Goal: Information Seeking & Learning: Find specific fact

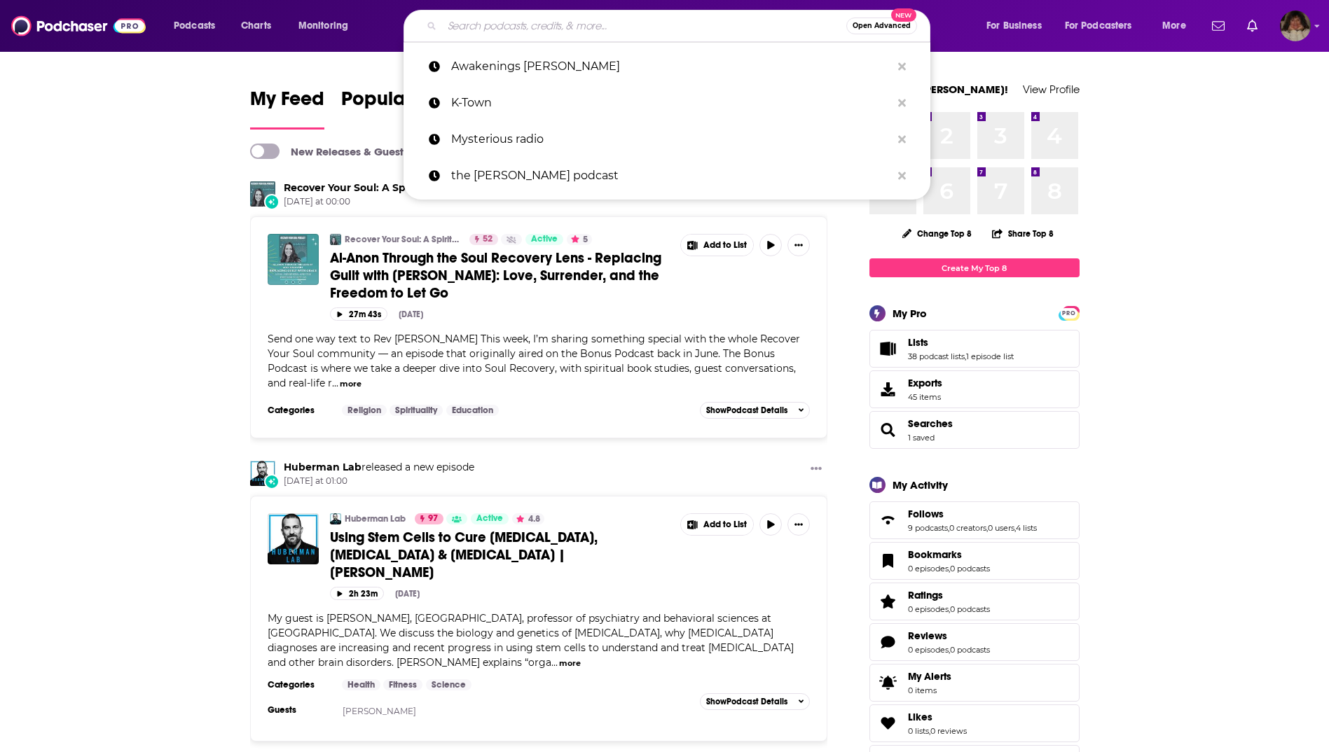
click at [543, 25] on input "Search podcasts, credits, & more..." at bounding box center [644, 26] width 404 height 22
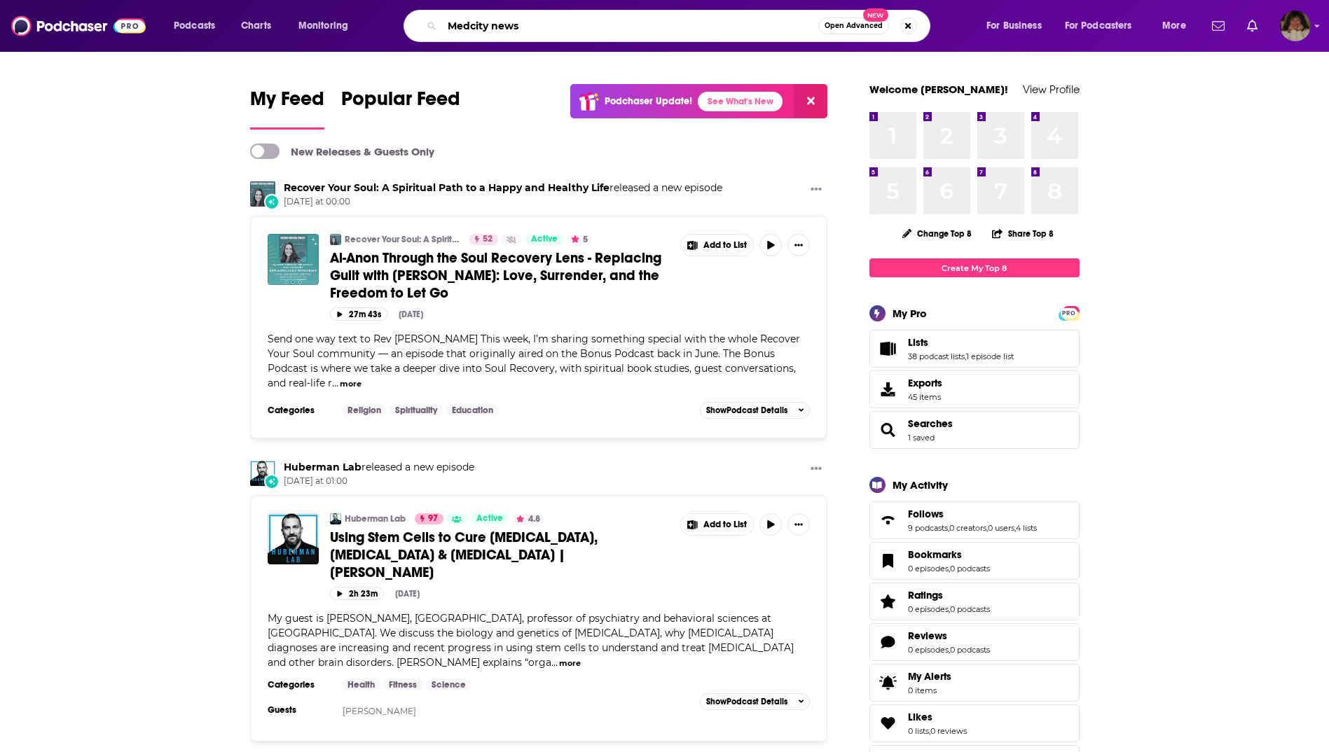
type input "Medcity news"
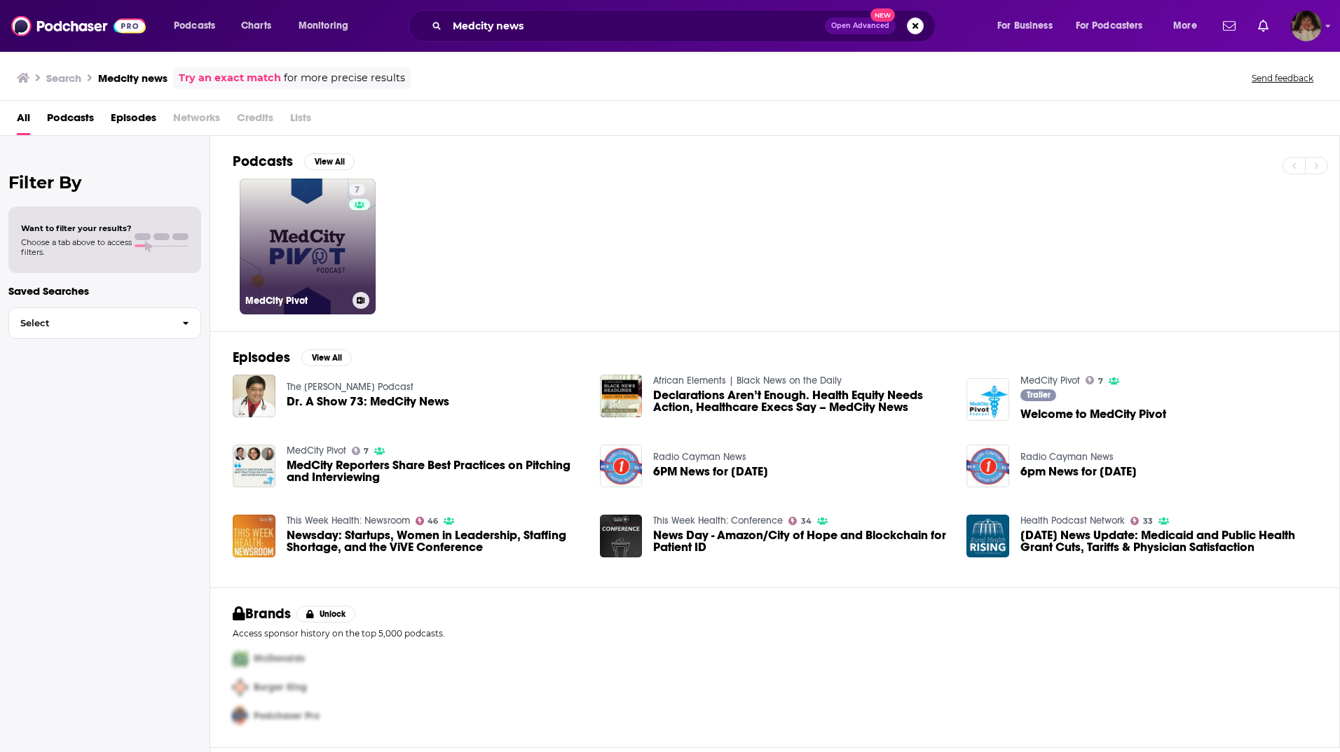
click at [340, 230] on link "7 MedCity Pivot" at bounding box center [308, 247] width 136 height 136
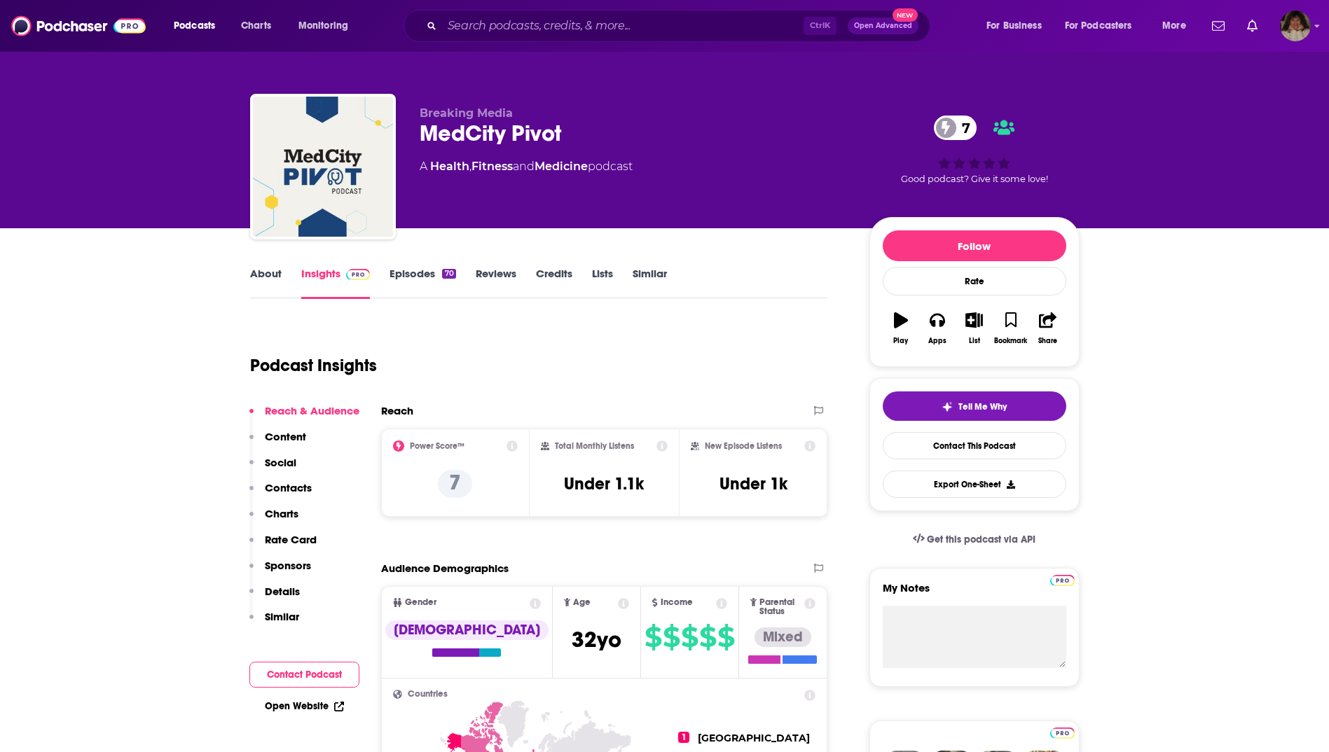
click at [262, 273] on link "About" at bounding box center [266, 283] width 32 height 32
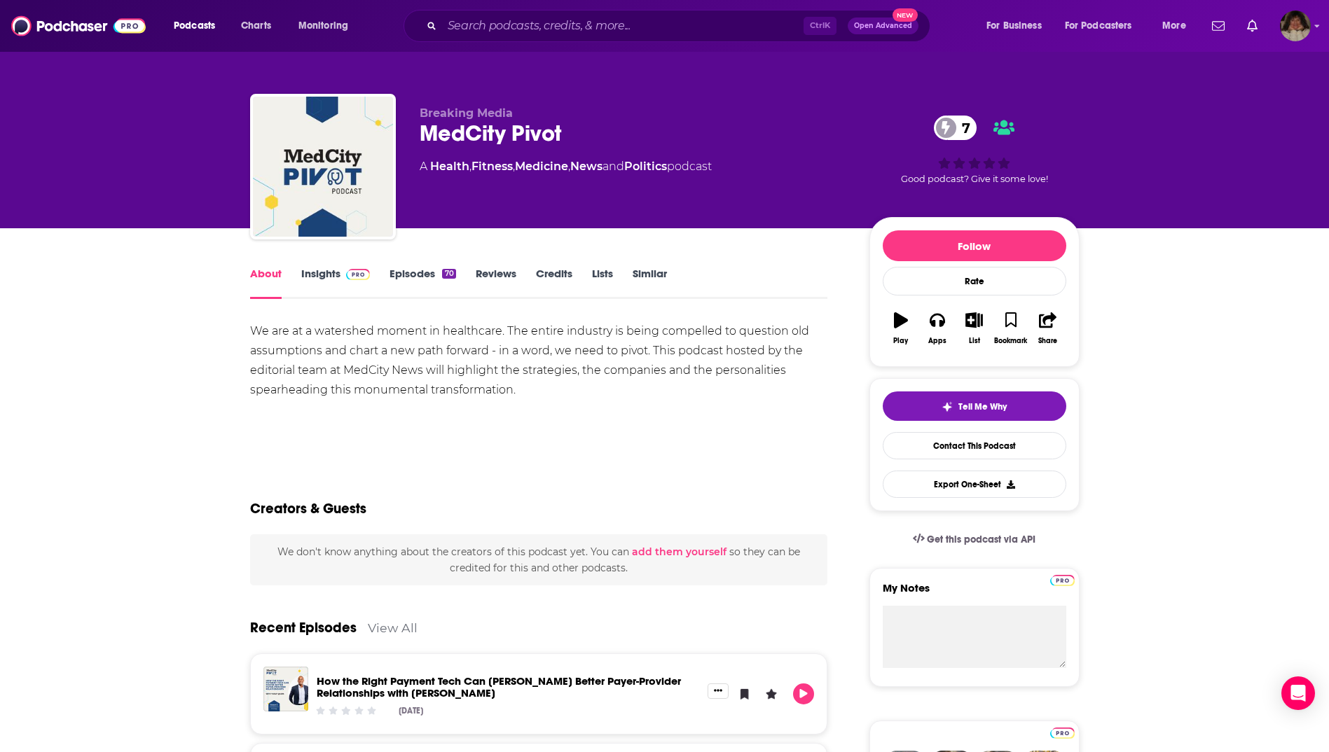
click at [317, 270] on link "Insights" at bounding box center [335, 283] width 69 height 32
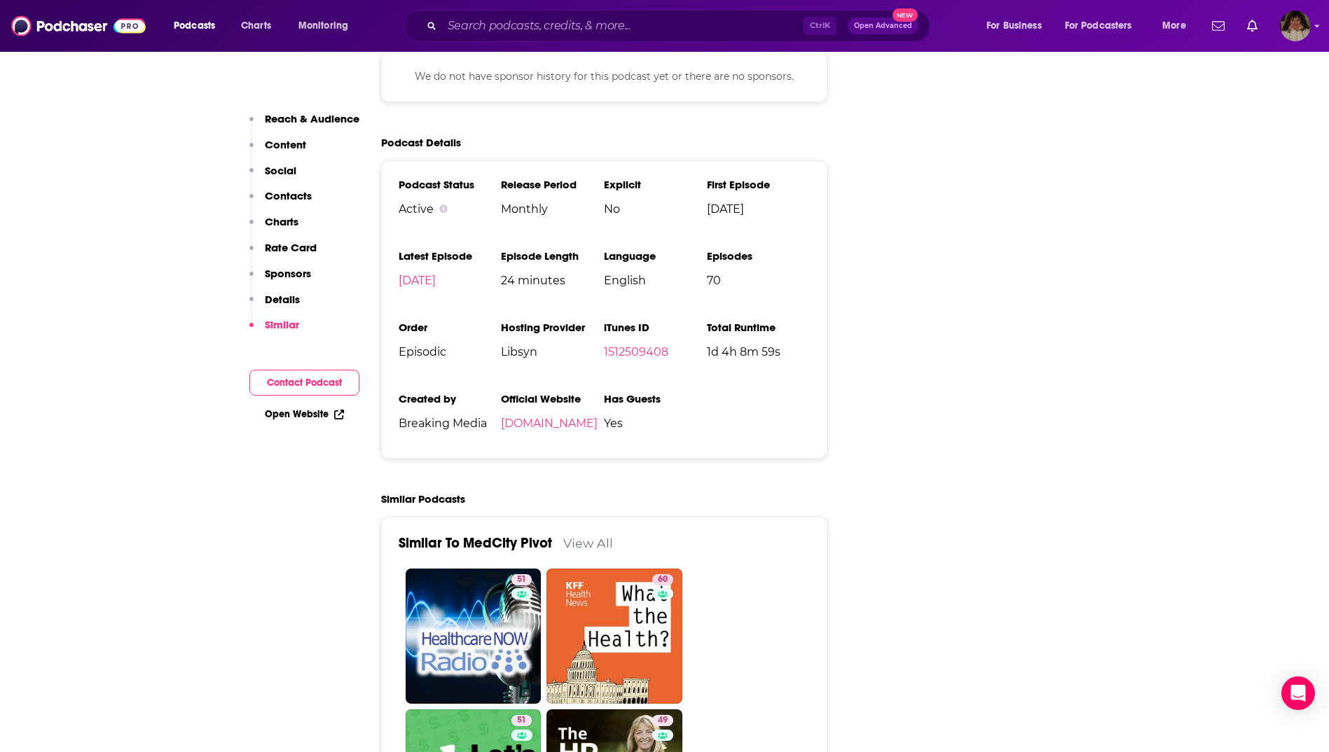
scroll to position [1541, 0]
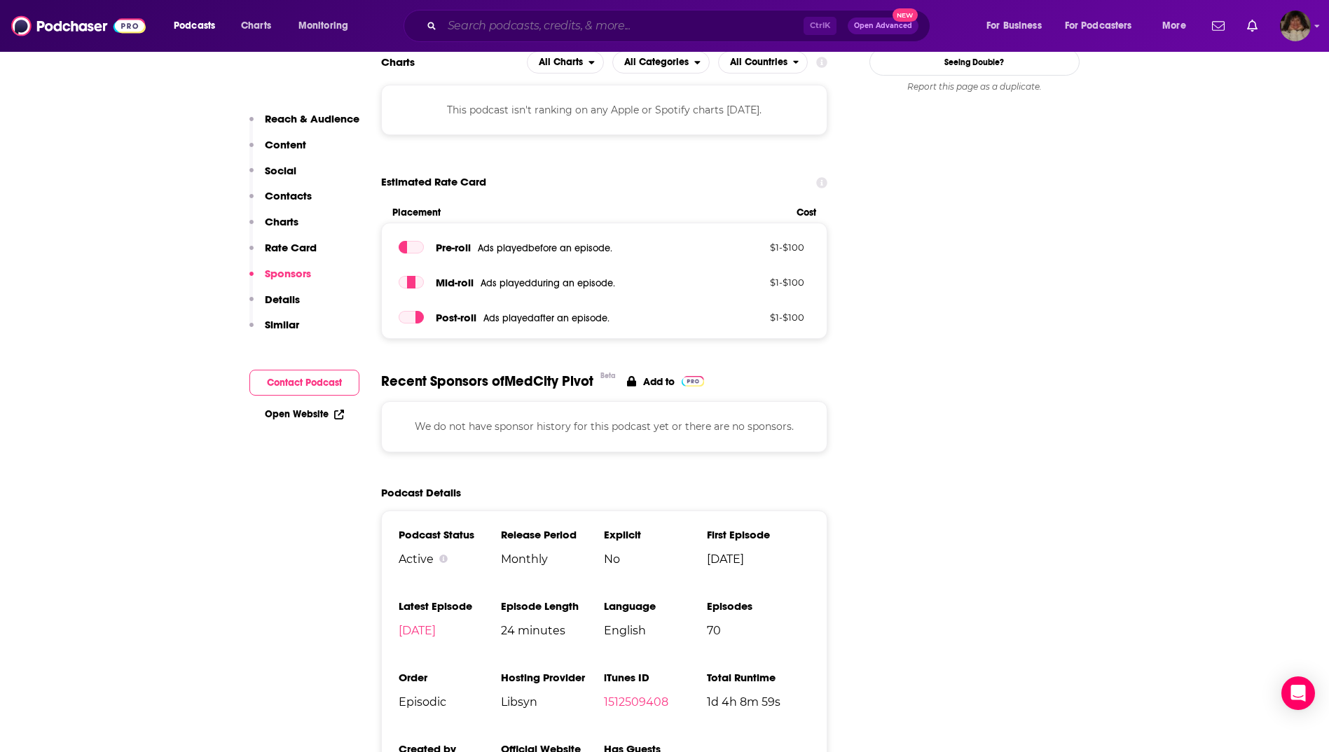
click at [628, 27] on input "Search podcasts, credits, & more..." at bounding box center [623, 26] width 362 height 22
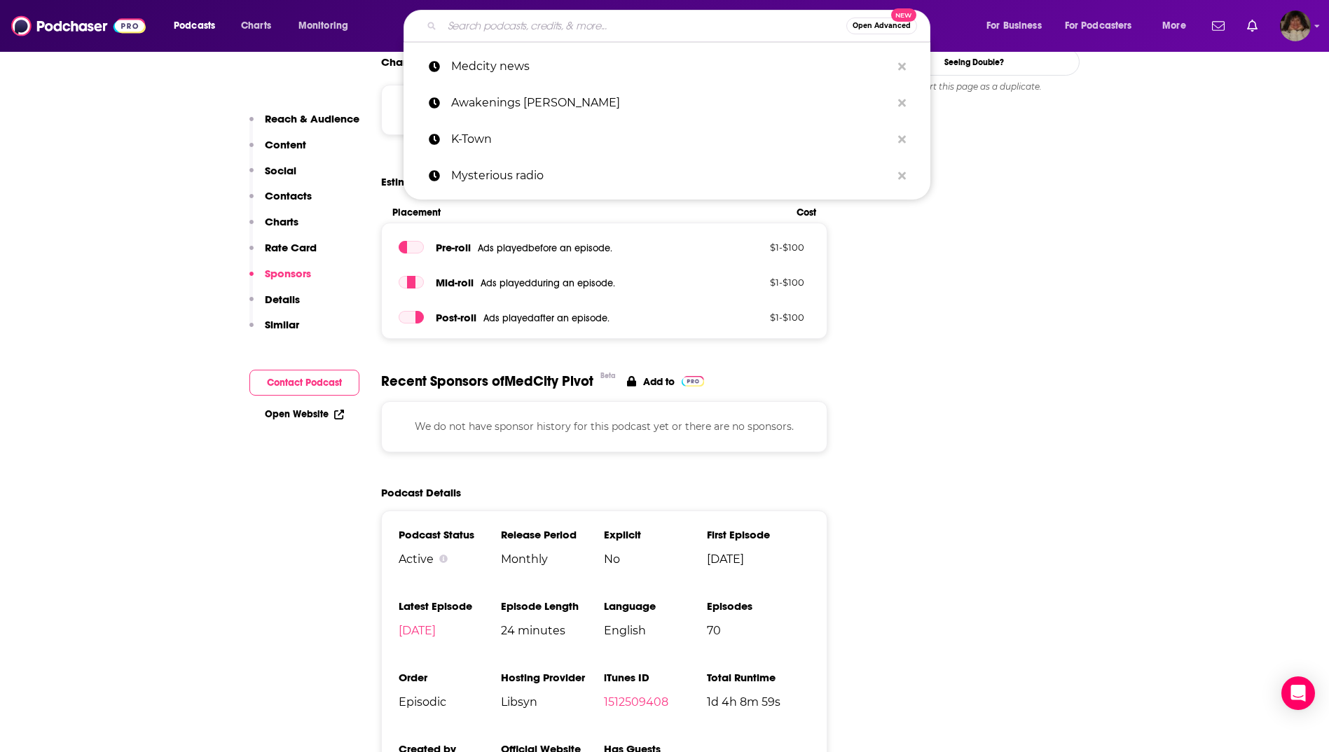
paste input "[PERSON_NAME]"
type input "[PERSON_NAME]"
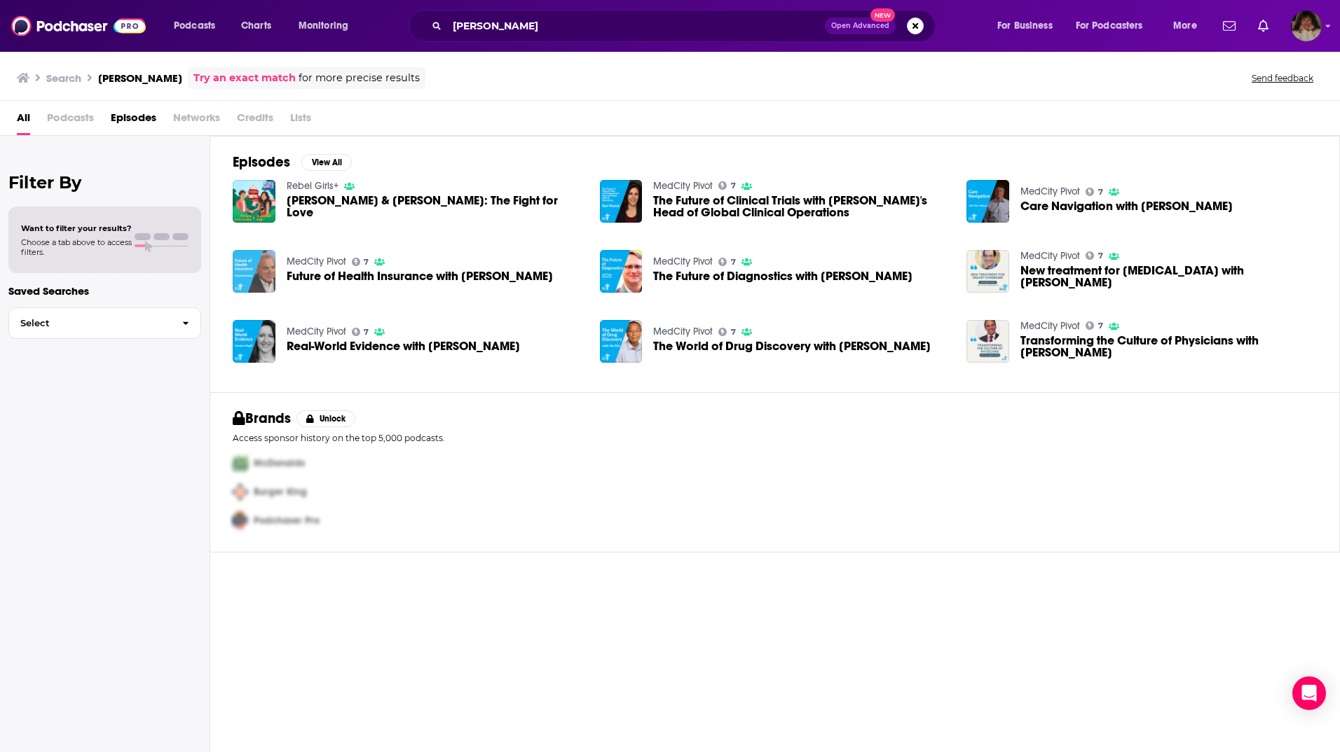
click at [261, 263] on img "Future of Health Insurance with Mark Bertolini" at bounding box center [254, 271] width 43 height 43
